Goal: Find specific page/section: Find specific page/section

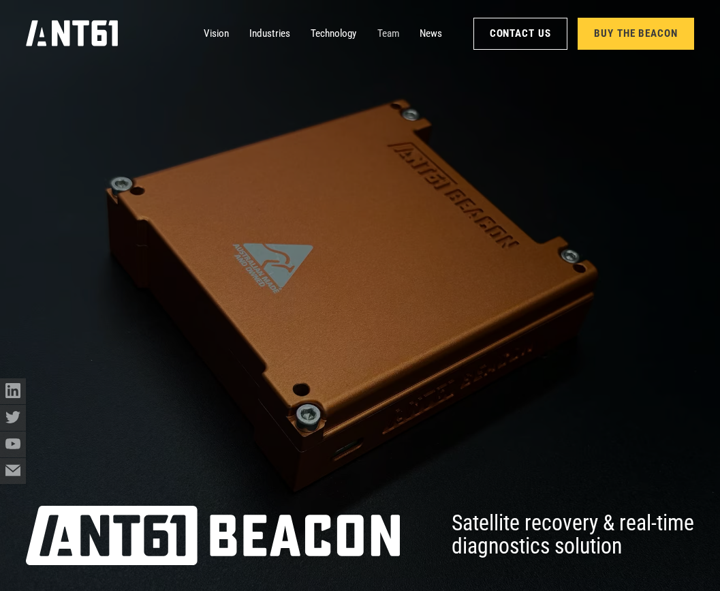
click at [391, 31] on link "Team" at bounding box center [388, 33] width 22 height 26
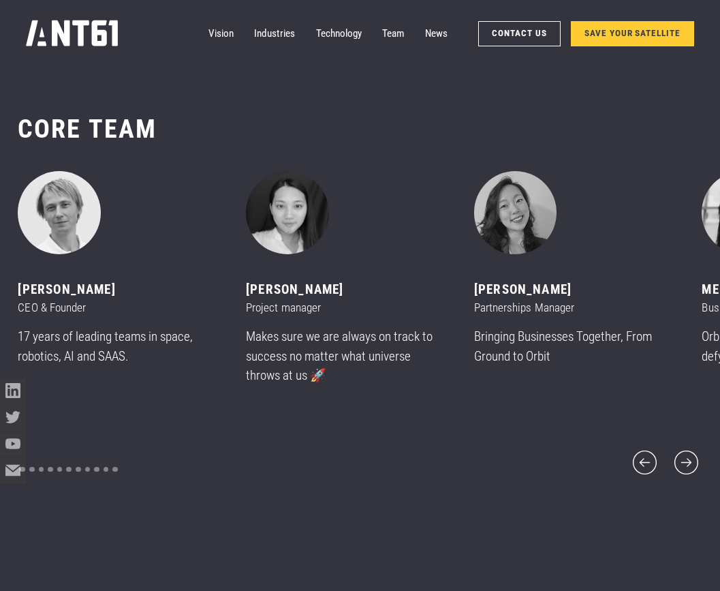
scroll to position [7088, 0]
click at [685, 451] on icon "next slide" at bounding box center [686, 462] width 31 height 31
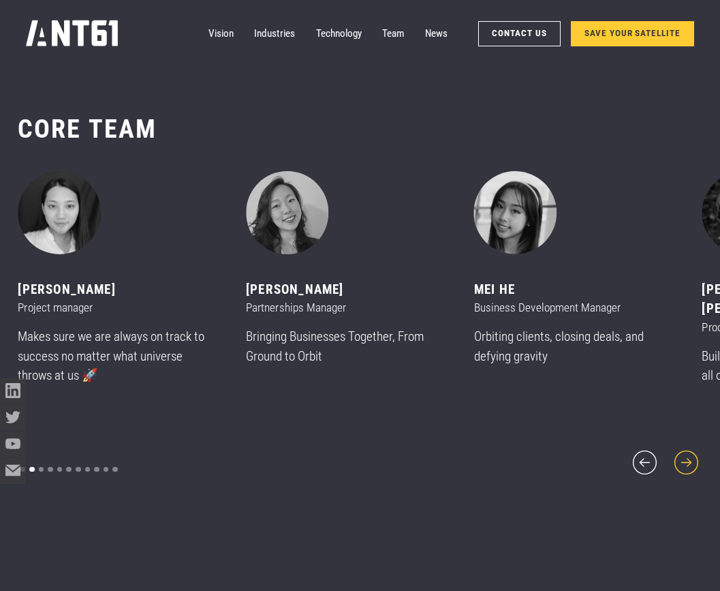
click at [685, 450] on icon "next slide" at bounding box center [686, 462] width 31 height 31
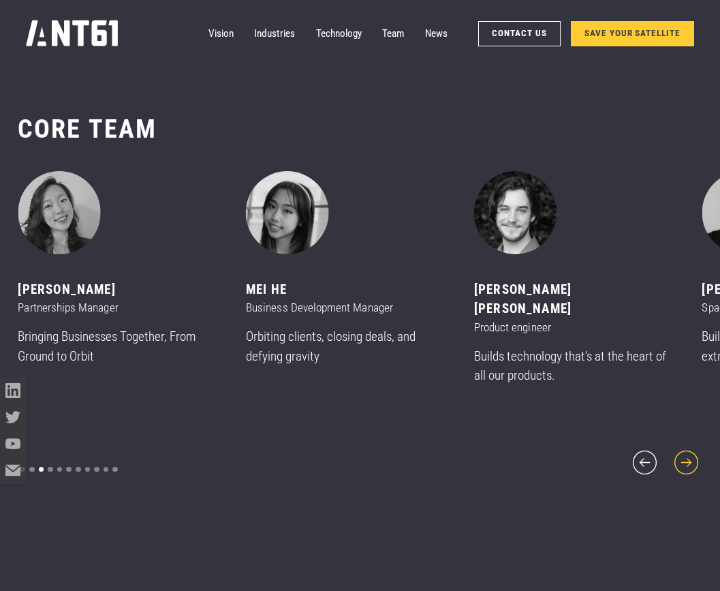
click at [685, 450] on icon "next slide" at bounding box center [686, 462] width 31 height 31
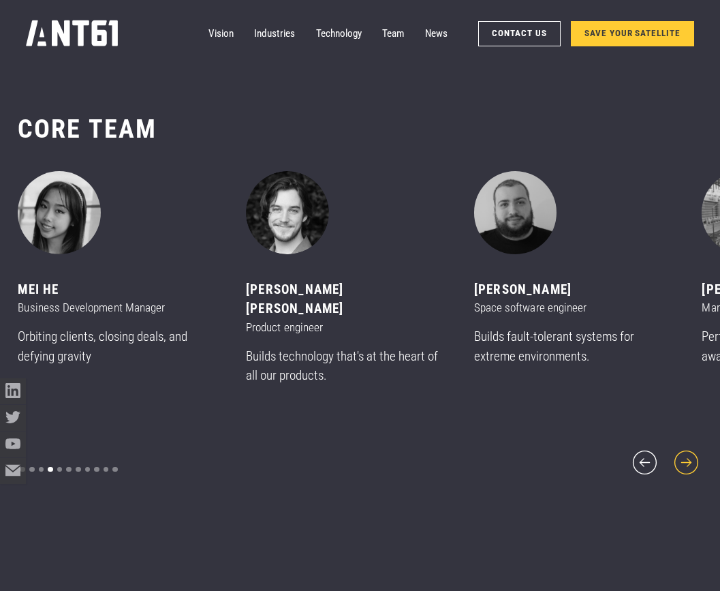
click at [685, 450] on icon "next slide" at bounding box center [686, 462] width 31 height 31
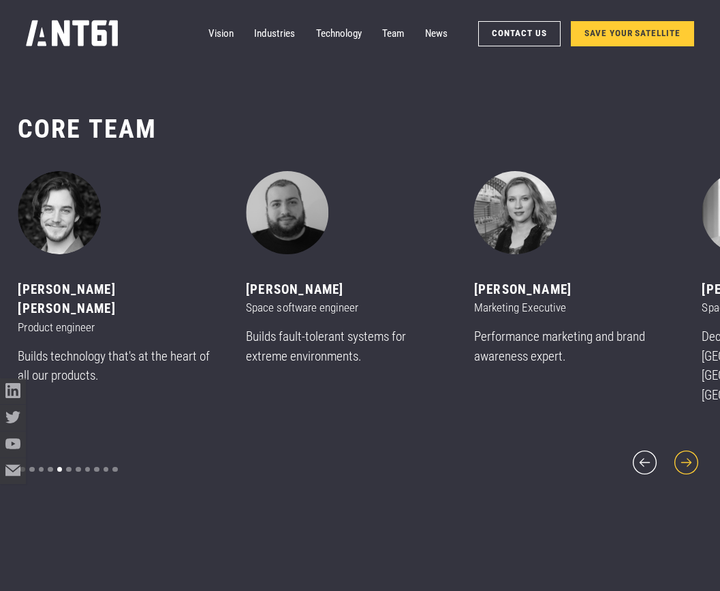
click at [685, 450] on icon "next slide" at bounding box center [686, 462] width 31 height 31
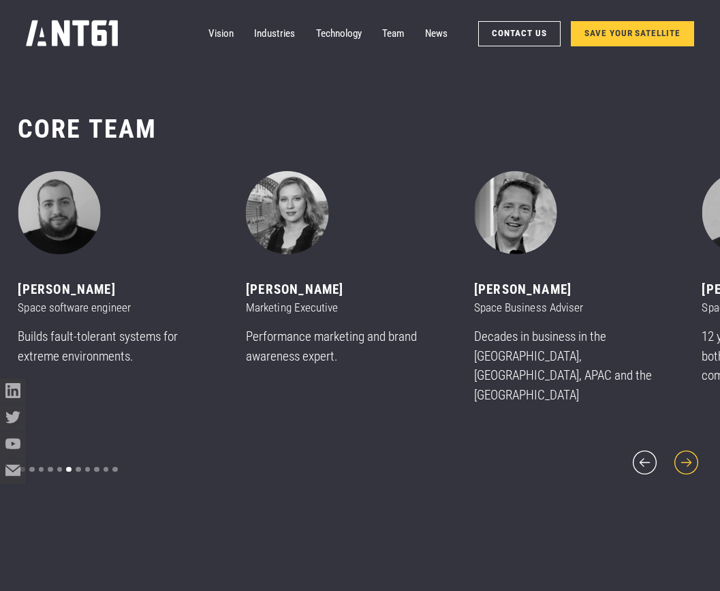
click at [685, 450] on icon "next slide" at bounding box center [686, 462] width 31 height 31
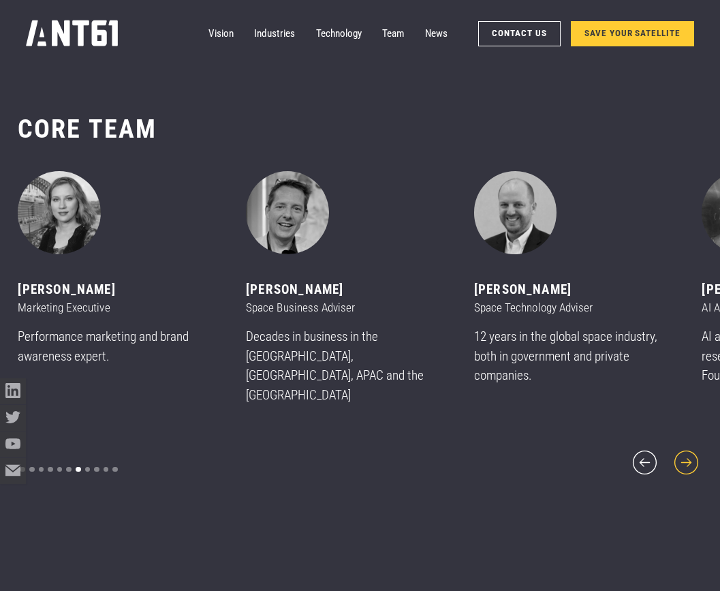
click at [685, 450] on icon "next slide" at bounding box center [686, 462] width 31 height 31
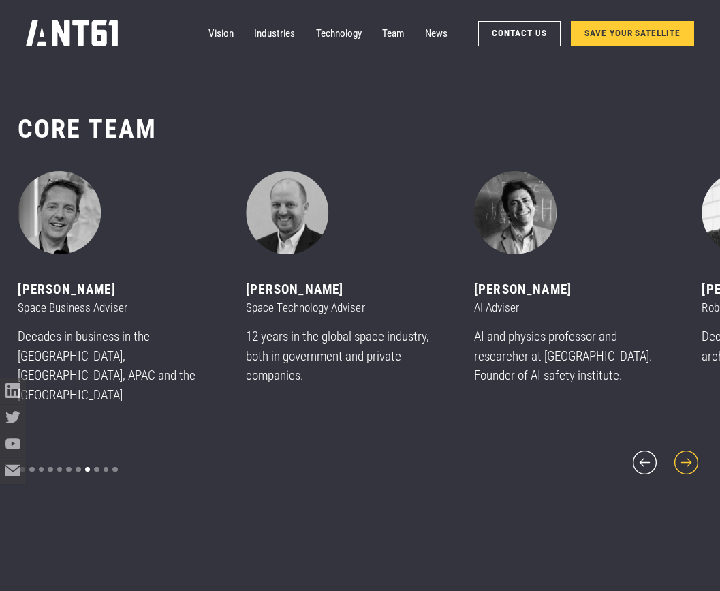
click at [685, 450] on icon "next slide" at bounding box center [686, 462] width 31 height 31
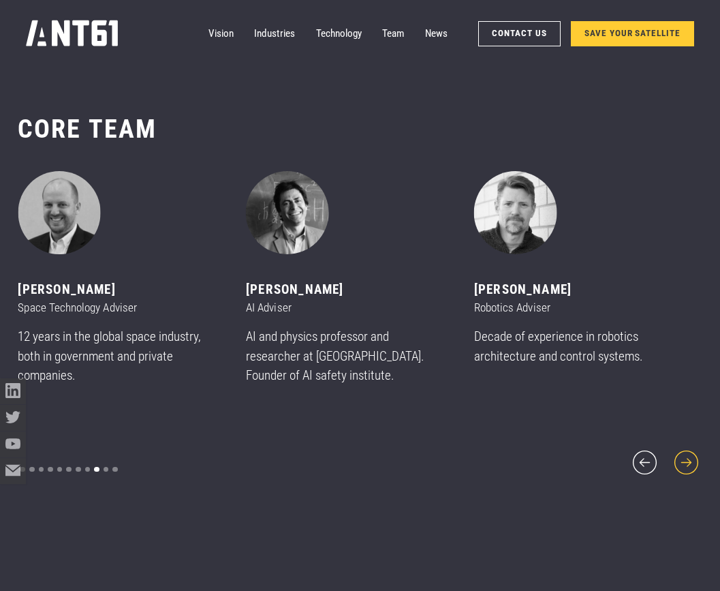
click at [685, 450] on icon "next slide" at bounding box center [686, 462] width 31 height 31
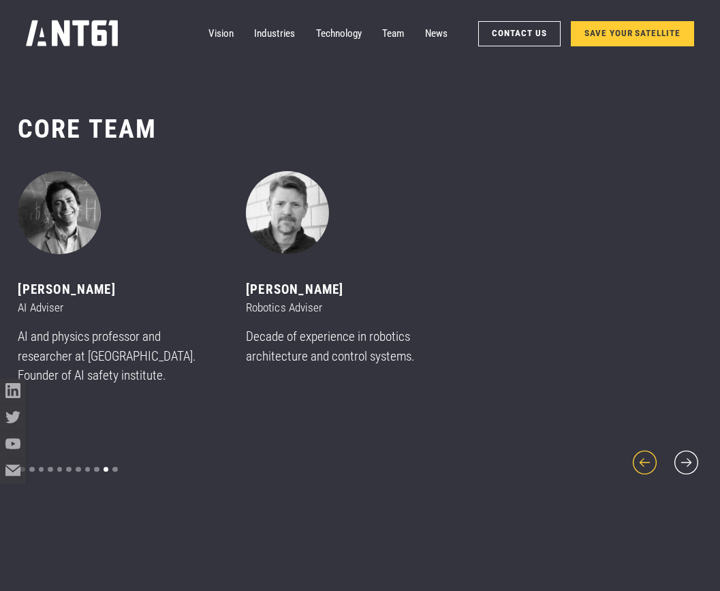
click at [644, 449] on icon "previous slide" at bounding box center [644, 462] width 31 height 31
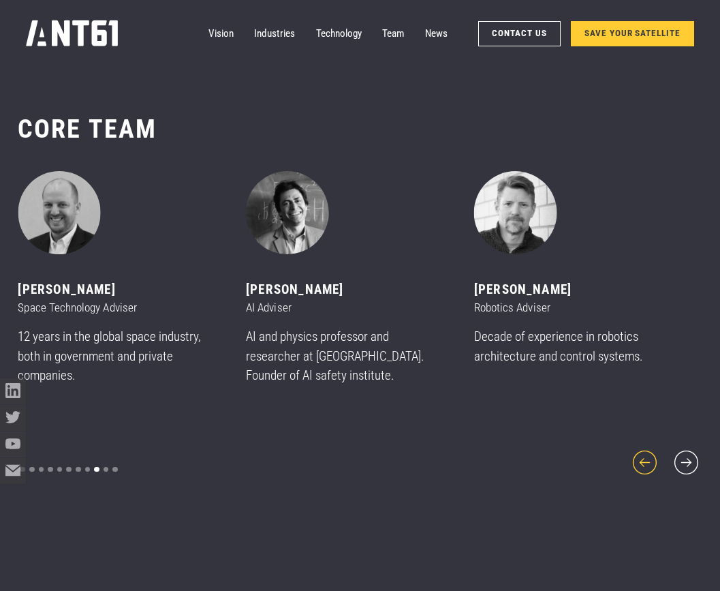
click at [644, 449] on icon "previous slide" at bounding box center [644, 462] width 31 height 31
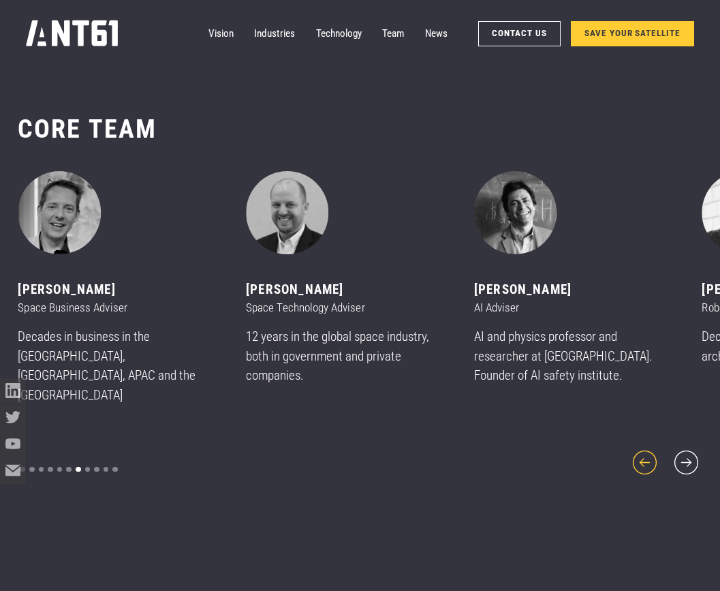
click at [644, 449] on icon "previous slide" at bounding box center [644, 462] width 31 height 31
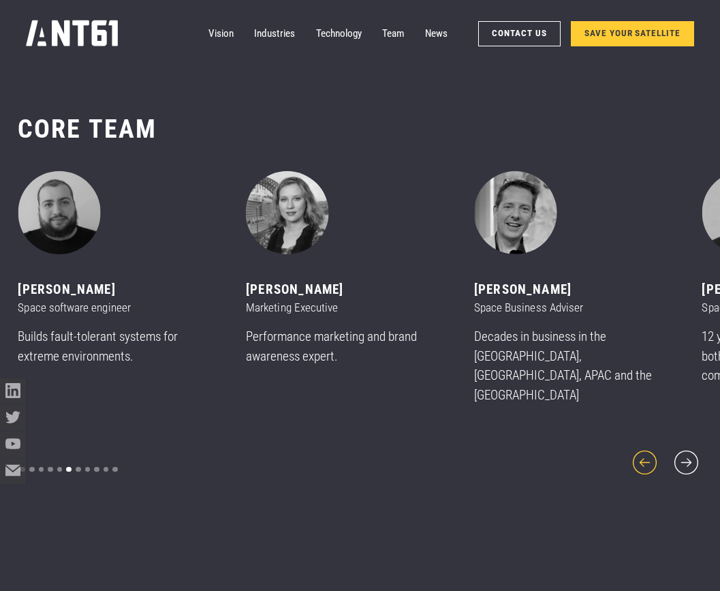
click at [644, 449] on icon "previous slide" at bounding box center [644, 462] width 31 height 31
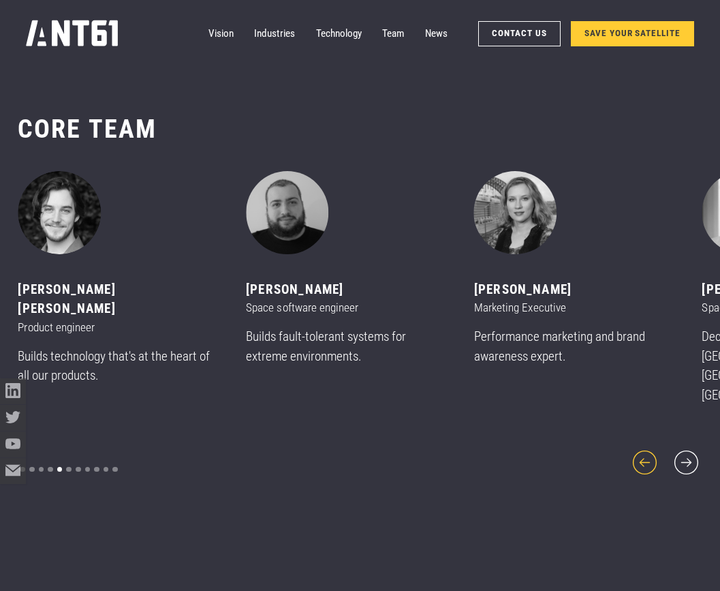
click at [644, 449] on icon "previous slide" at bounding box center [644, 462] width 31 height 31
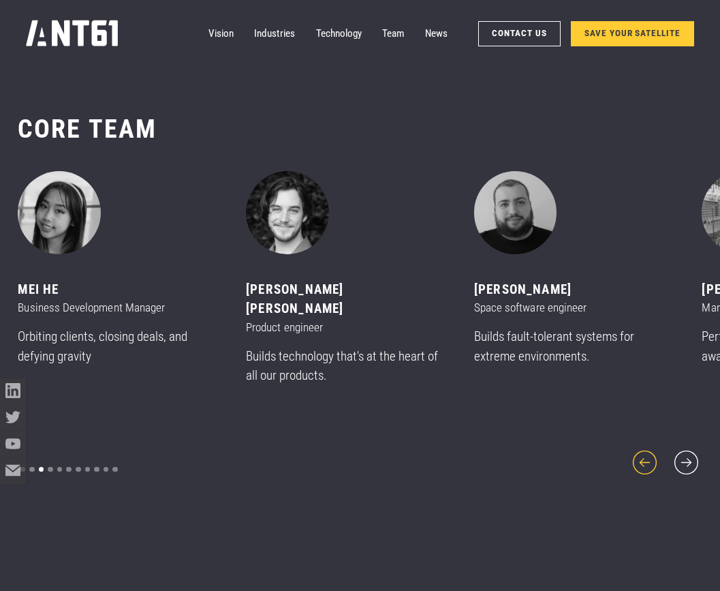
click at [644, 449] on icon "previous slide" at bounding box center [644, 462] width 31 height 31
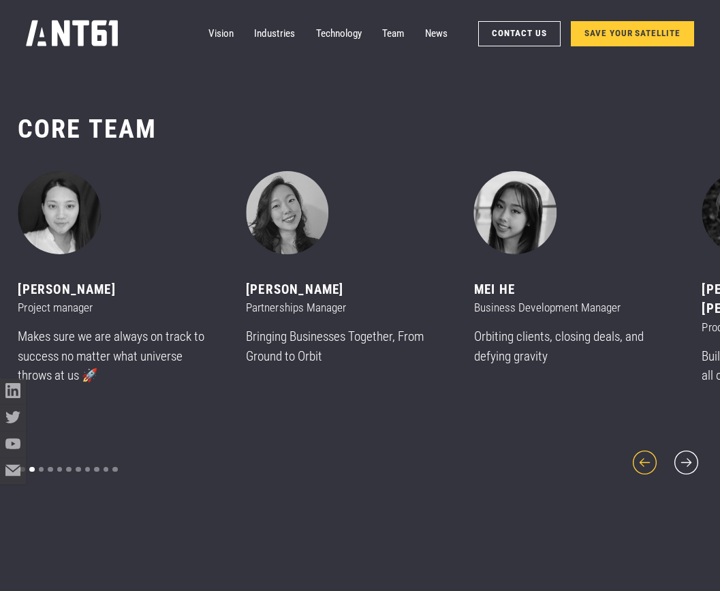
click at [644, 449] on icon "previous slide" at bounding box center [644, 462] width 31 height 31
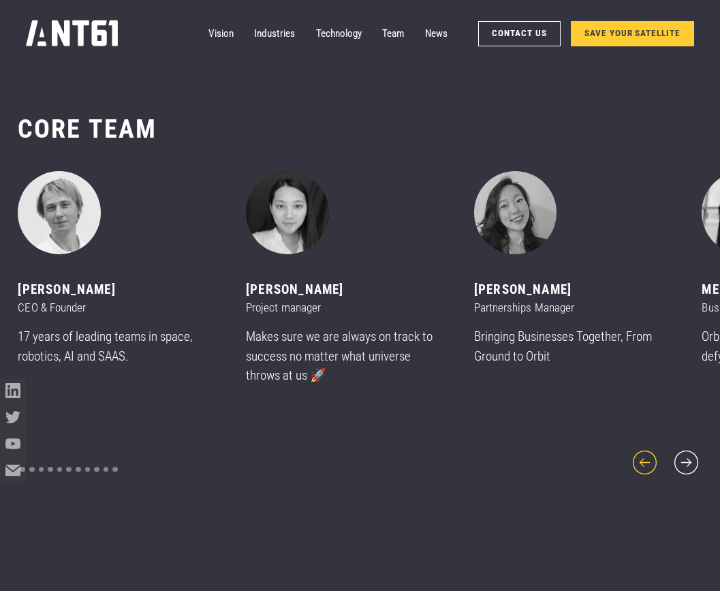
click at [644, 449] on icon "previous slide" at bounding box center [644, 462] width 31 height 31
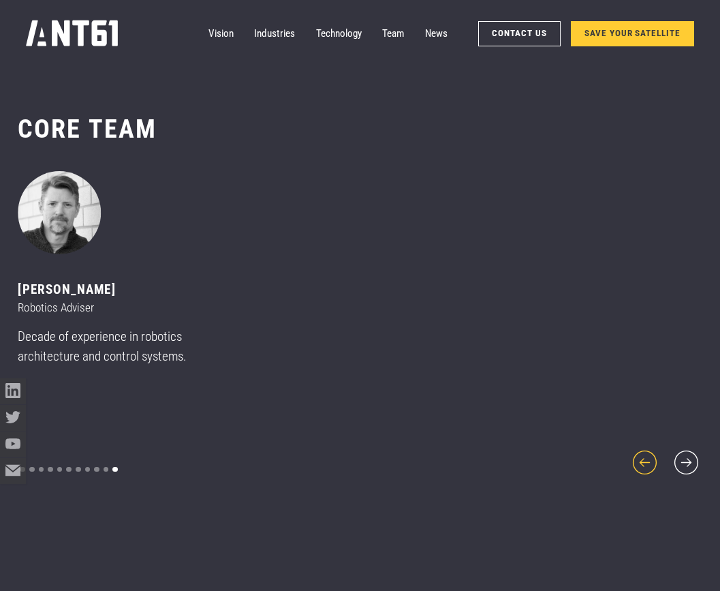
click at [644, 449] on icon "previous slide" at bounding box center [644, 462] width 31 height 31
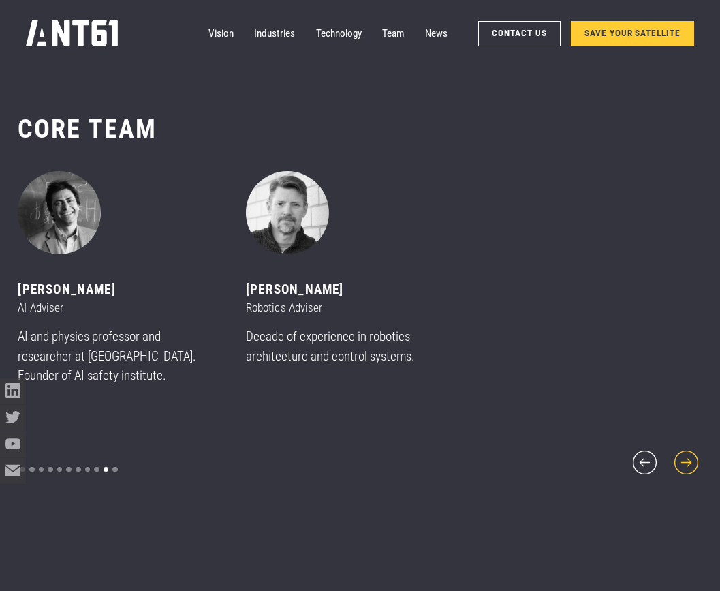
click at [683, 452] on icon "next slide" at bounding box center [686, 462] width 25 height 25
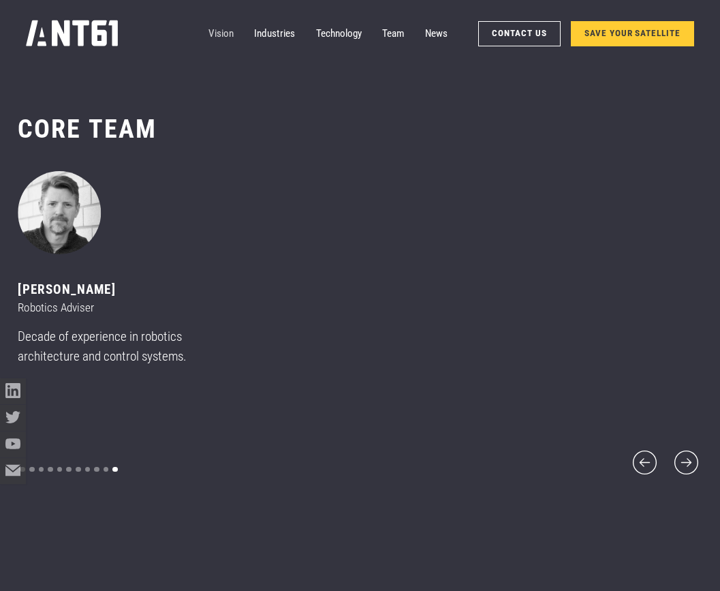
click at [223, 33] on link "Vision" at bounding box center [220, 33] width 25 height 26
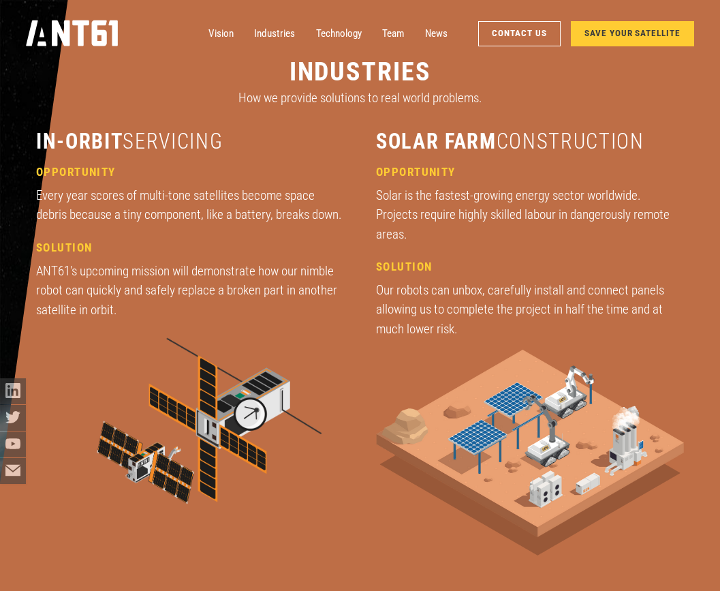
scroll to position [1950, 0]
